Goal: Information Seeking & Learning: Learn about a topic

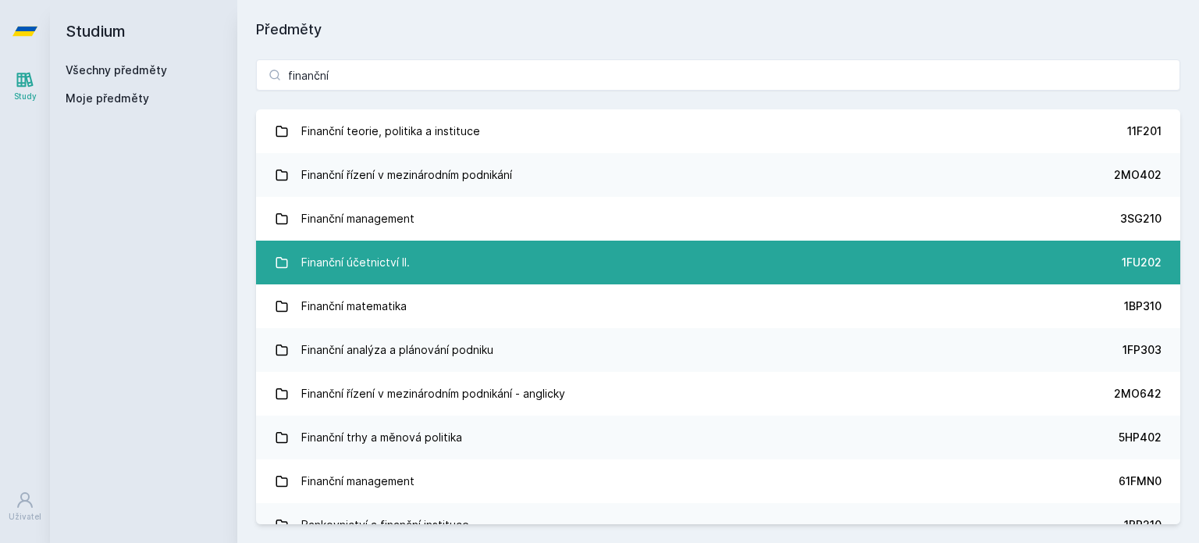
type input "finanční"
click at [379, 248] on div "Finanční účetnictví II." at bounding box center [355, 262] width 109 height 31
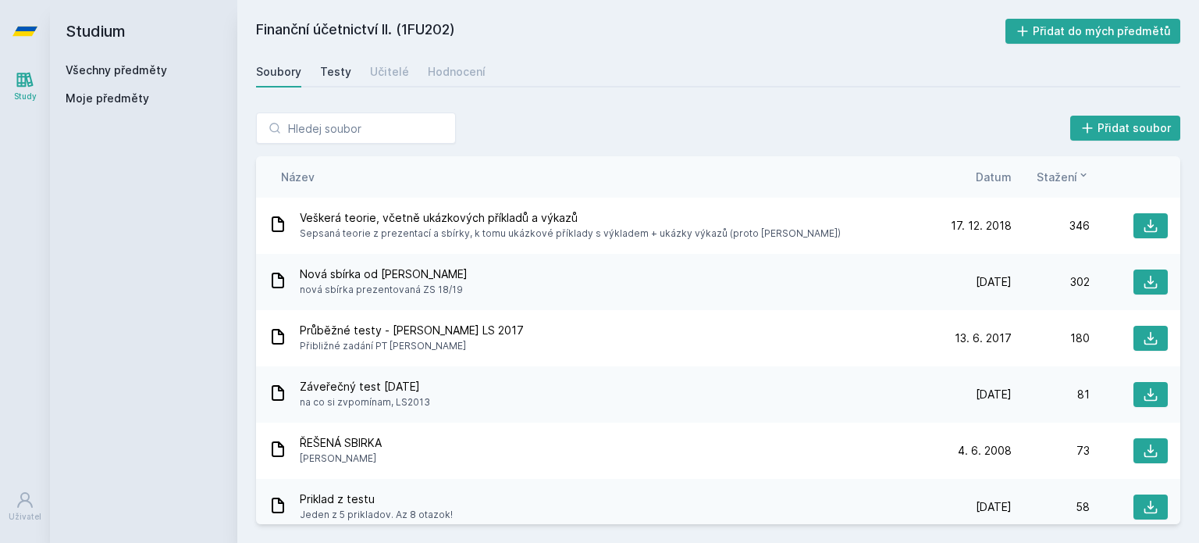
click at [330, 69] on div "Testy" at bounding box center [335, 72] width 31 height 16
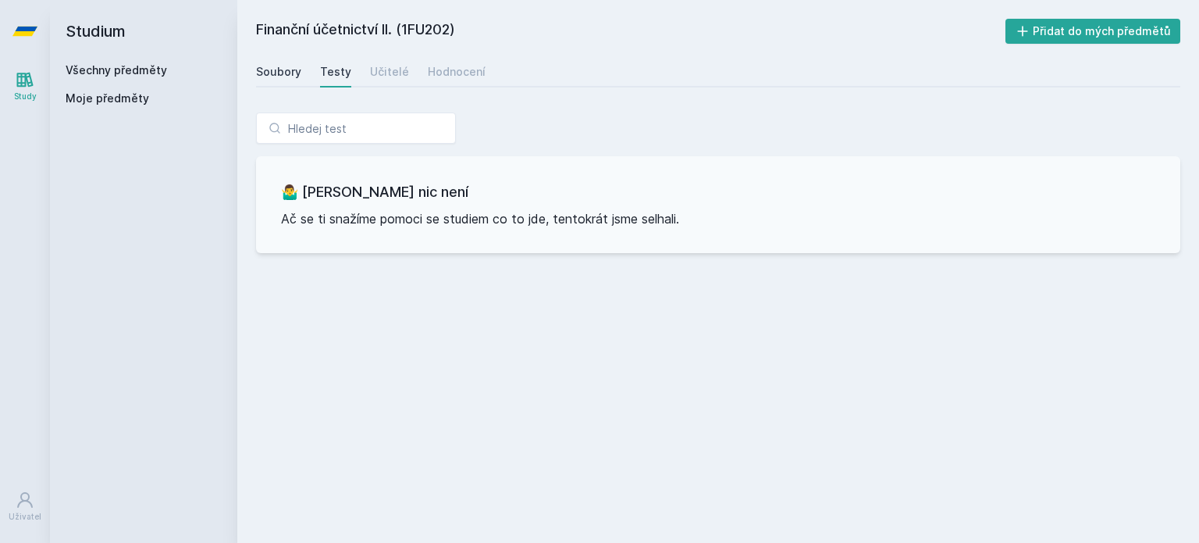
click at [272, 70] on div "Soubory" at bounding box center [278, 72] width 45 height 16
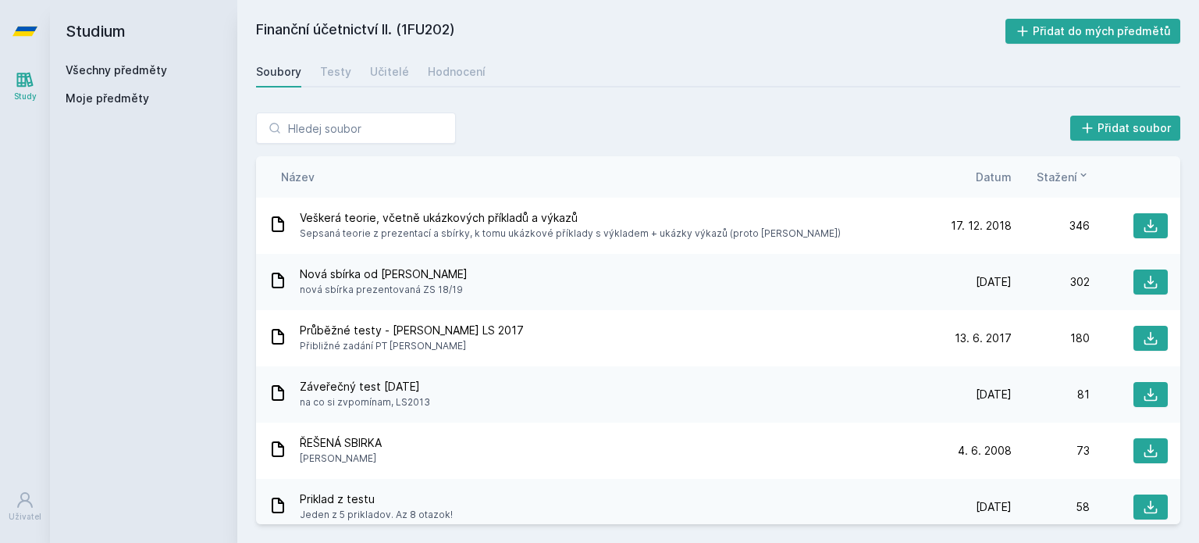
click at [991, 176] on span "Datum" at bounding box center [994, 177] width 36 height 16
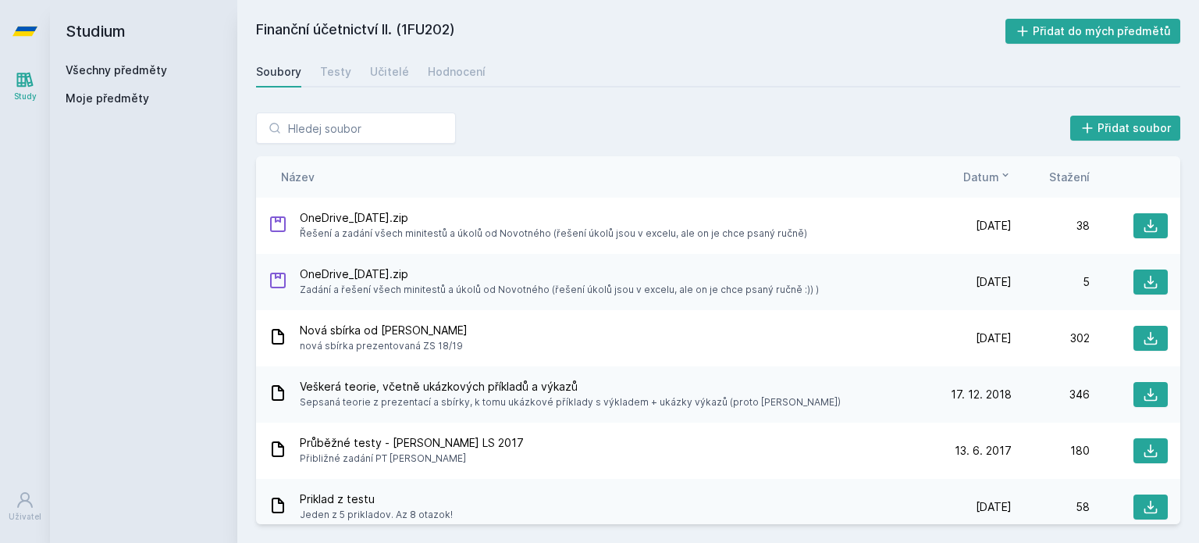
click at [991, 176] on span "Datum" at bounding box center [981, 177] width 36 height 16
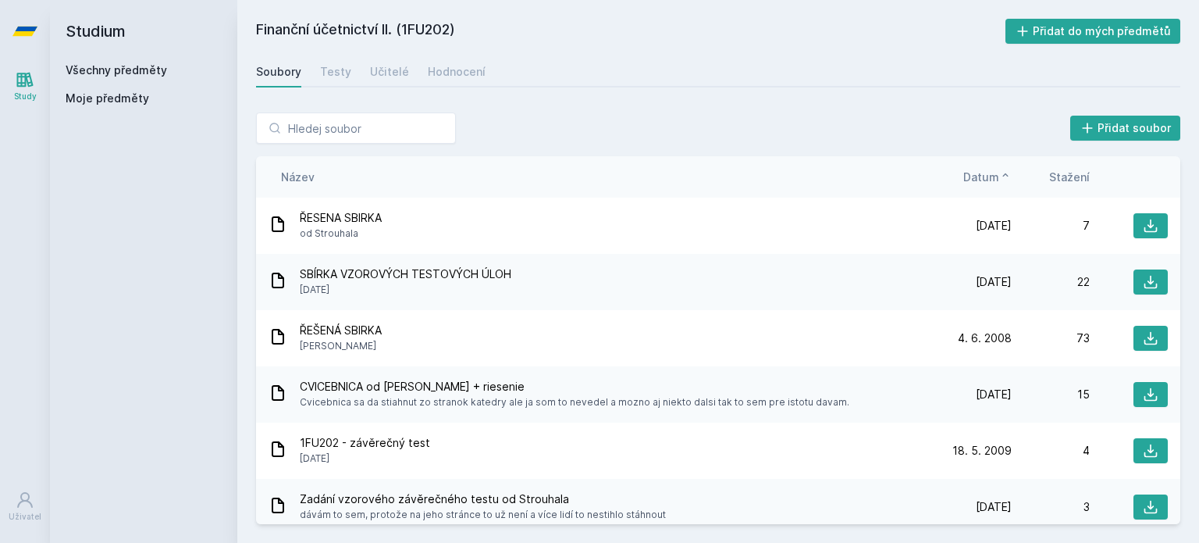
click at [991, 176] on span "Datum" at bounding box center [981, 177] width 36 height 16
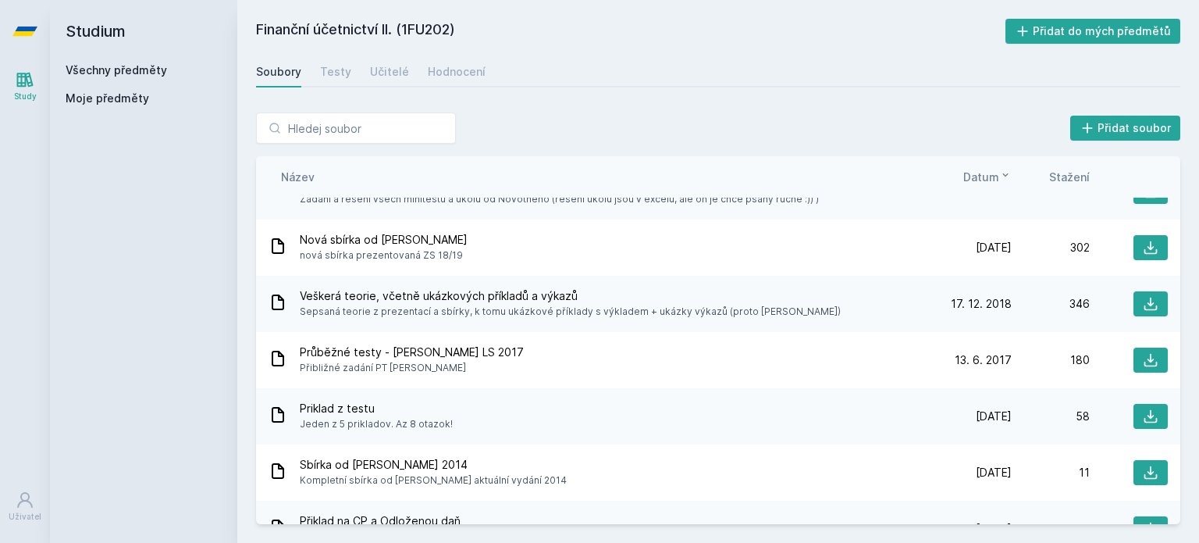
scroll to position [91, 0]
click at [381, 74] on div "Učitelé" at bounding box center [389, 72] width 39 height 16
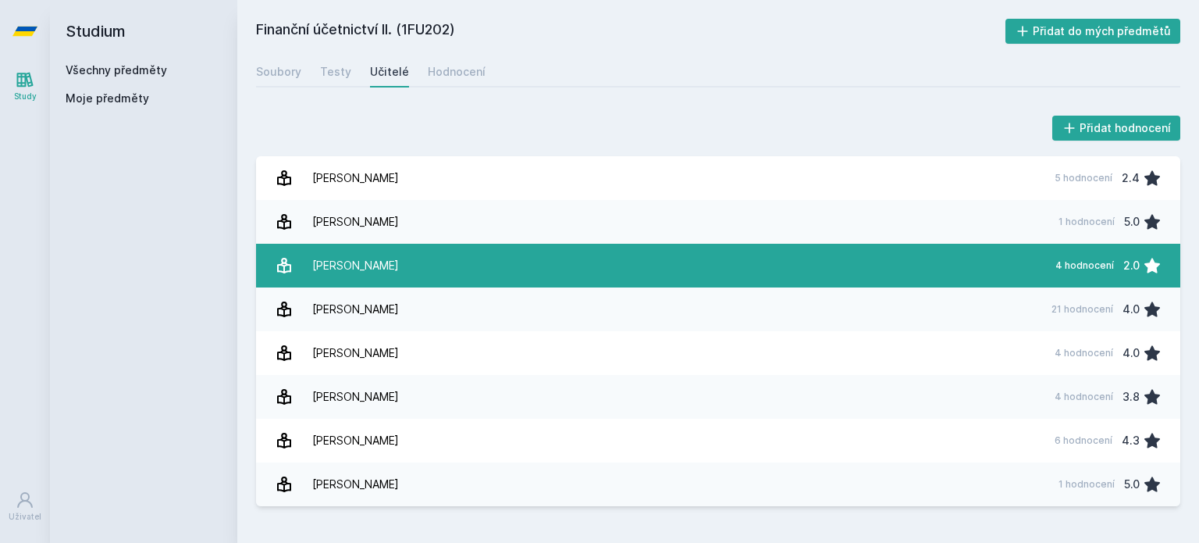
click at [396, 252] on link "[PERSON_NAME][DATE] hodnocení 2.0" at bounding box center [718, 266] width 924 height 44
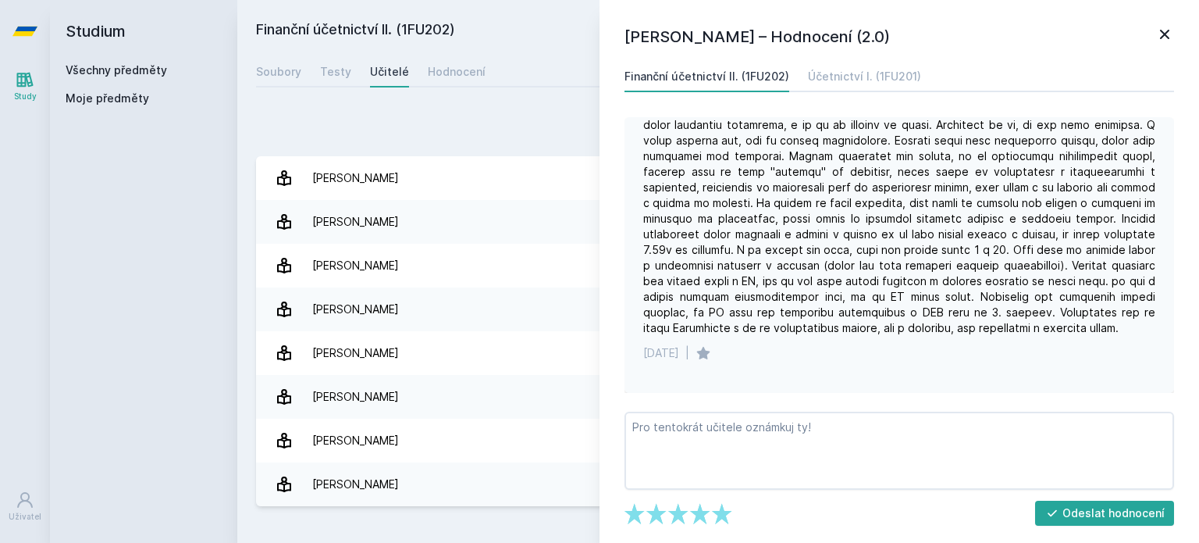
scroll to position [269, 0]
click at [1158, 30] on icon at bounding box center [1164, 34] width 19 height 19
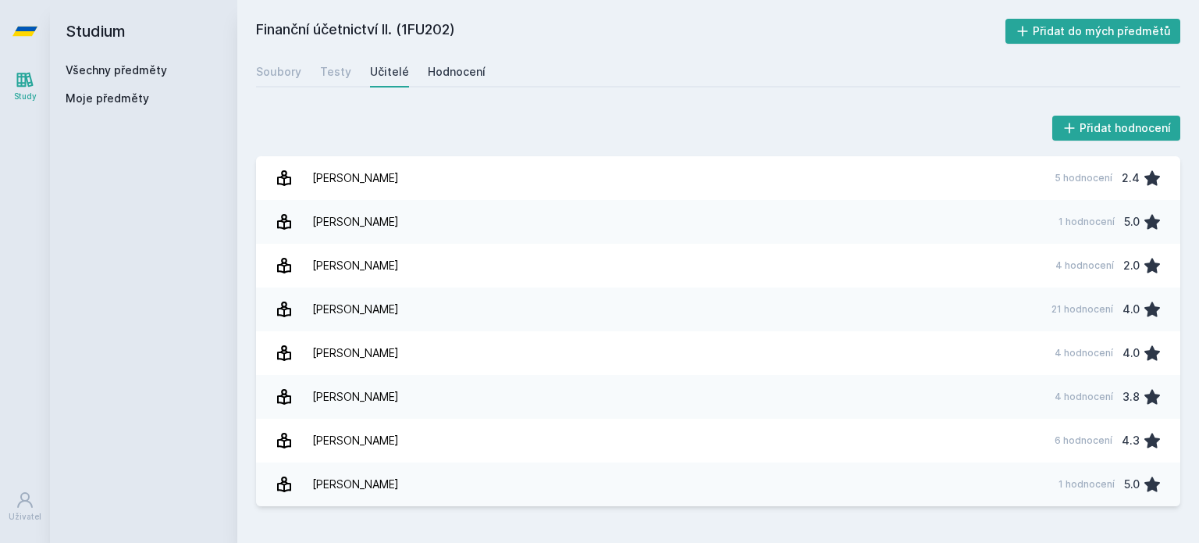
click at [456, 68] on div "Hodnocení" at bounding box center [457, 72] width 58 height 16
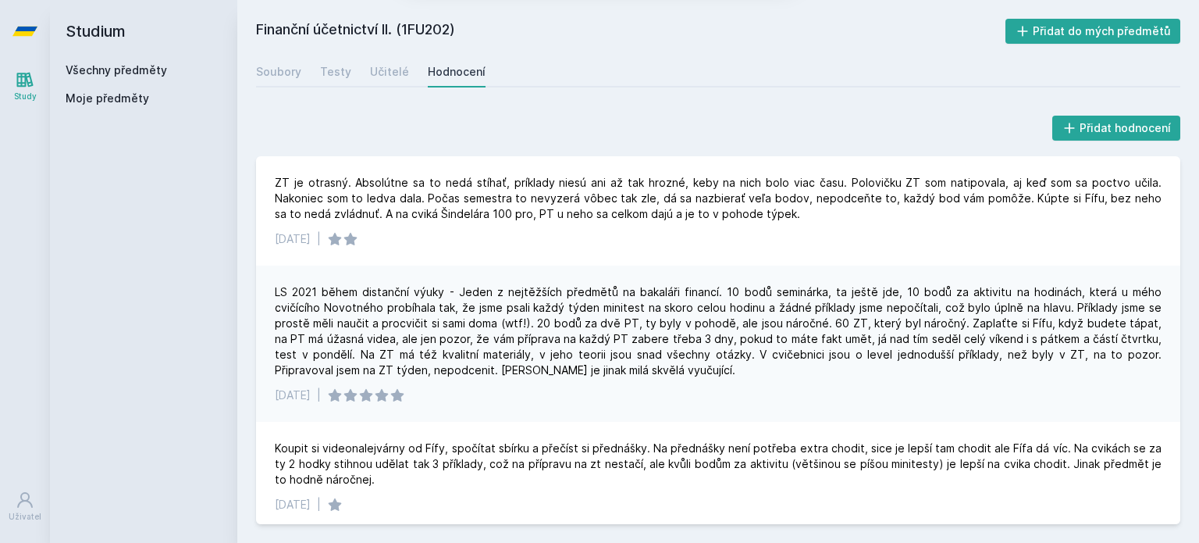
click at [599, 107] on button "Ne" at bounding box center [603, 100] width 56 height 39
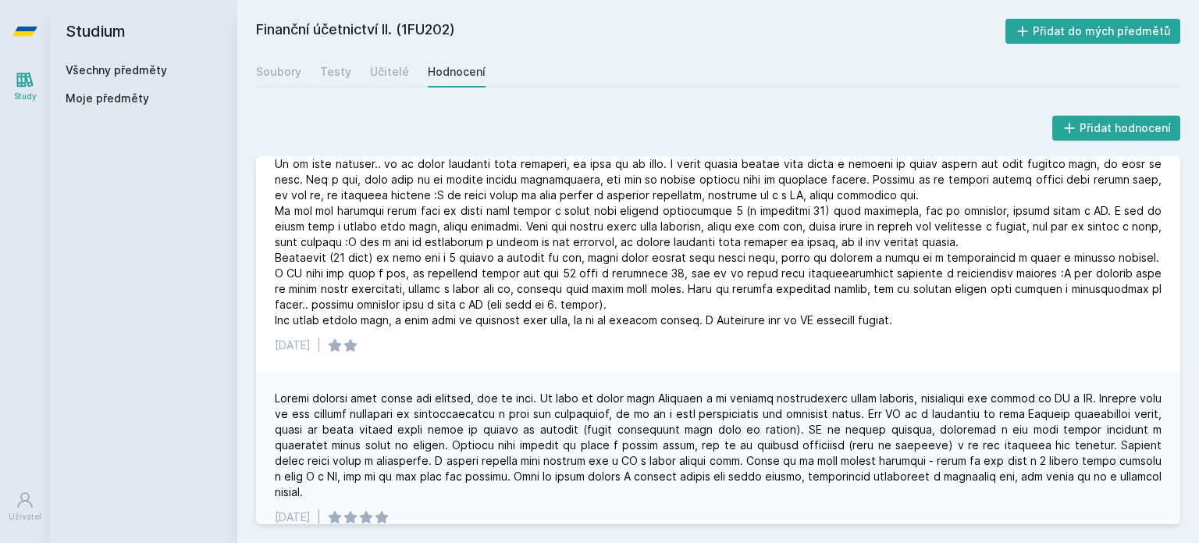
scroll to position [970, 0]
